Goal: Information Seeking & Learning: Find specific fact

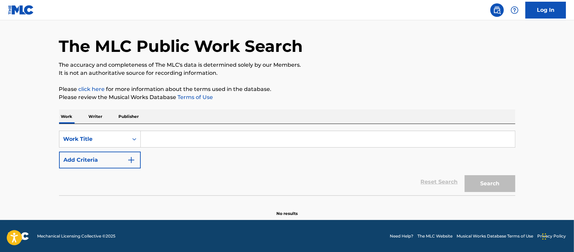
scroll to position [19, 0]
click at [176, 139] on input "Search Form" at bounding box center [328, 139] width 374 height 16
paste input "Shake That A$$"
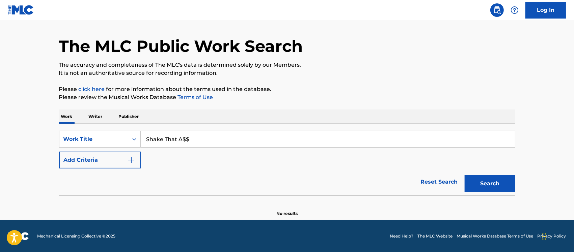
type input "Shake That A$$"
click at [495, 188] on button "Search" at bounding box center [490, 183] width 51 height 17
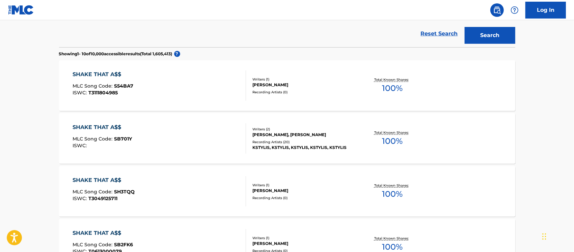
scroll to position [188, 0]
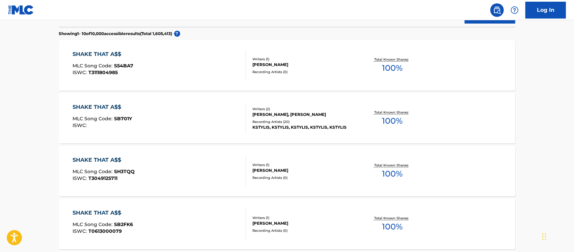
click at [193, 130] on div "SHAKE THAT A$$ MLC Song Code : SB701Y ISWC :" at bounding box center [159, 118] width 173 height 30
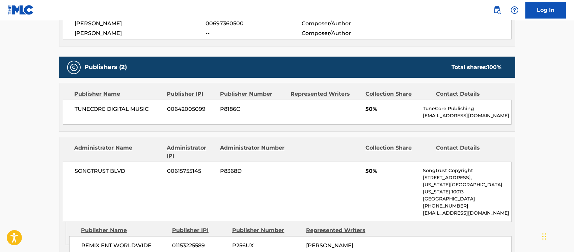
scroll to position [94, 0]
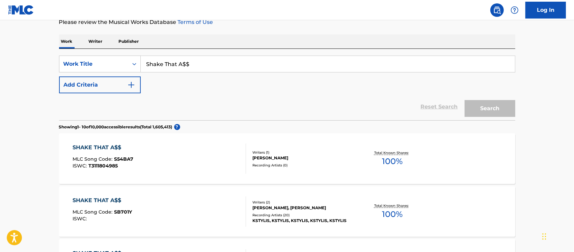
scroll to position [205, 0]
